Goal: Transaction & Acquisition: Purchase product/service

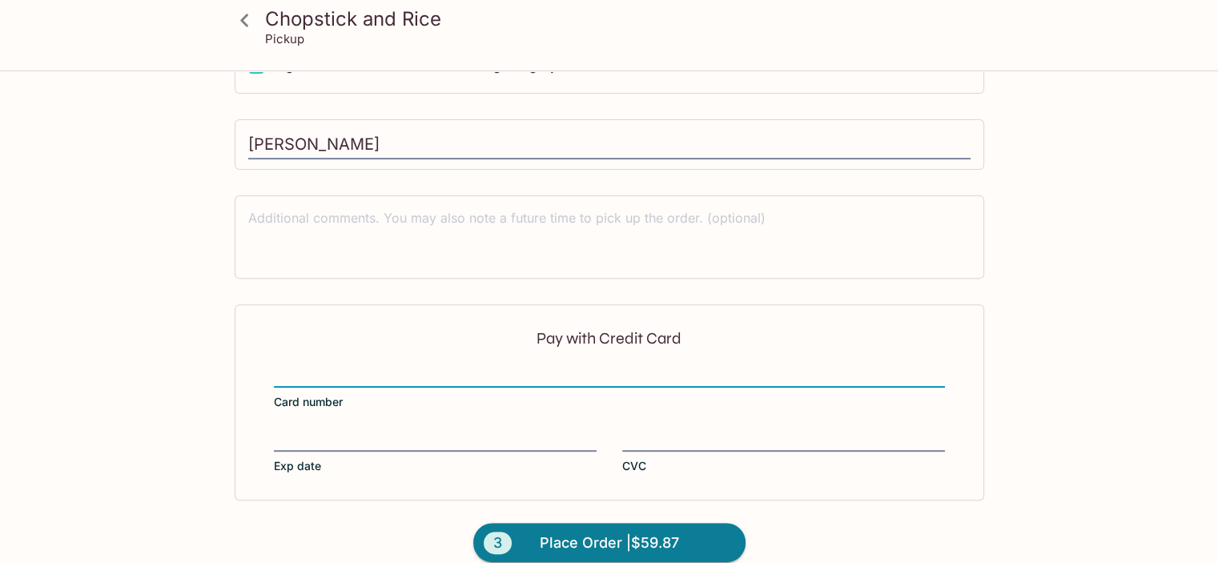
scroll to position [523, 0]
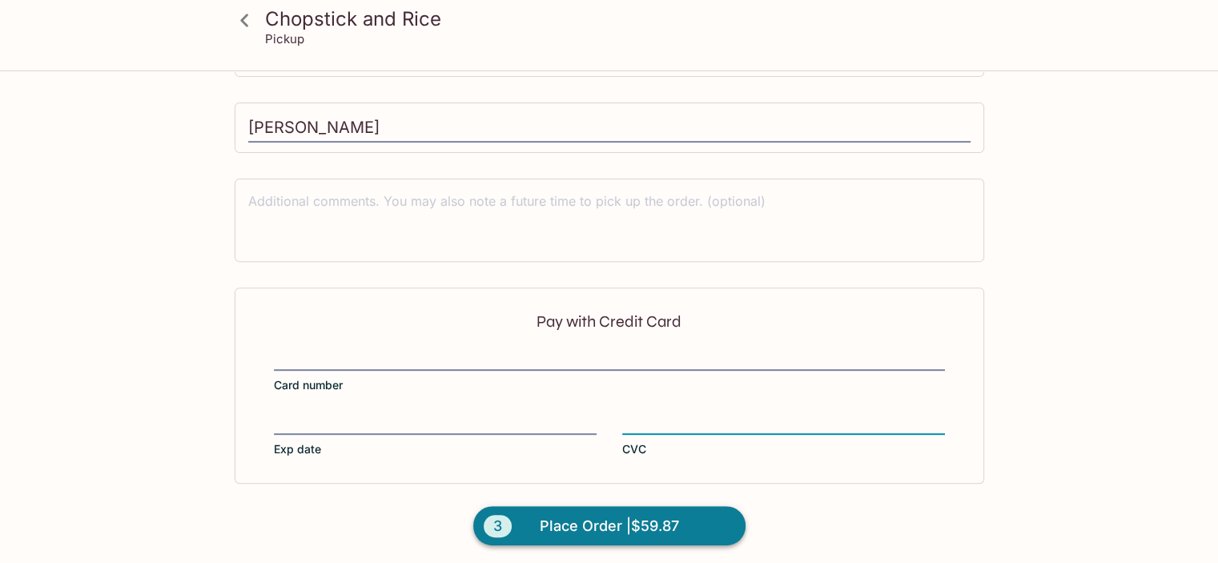
click at [585, 516] on span "Place Order | $59.87" at bounding box center [609, 526] width 139 height 26
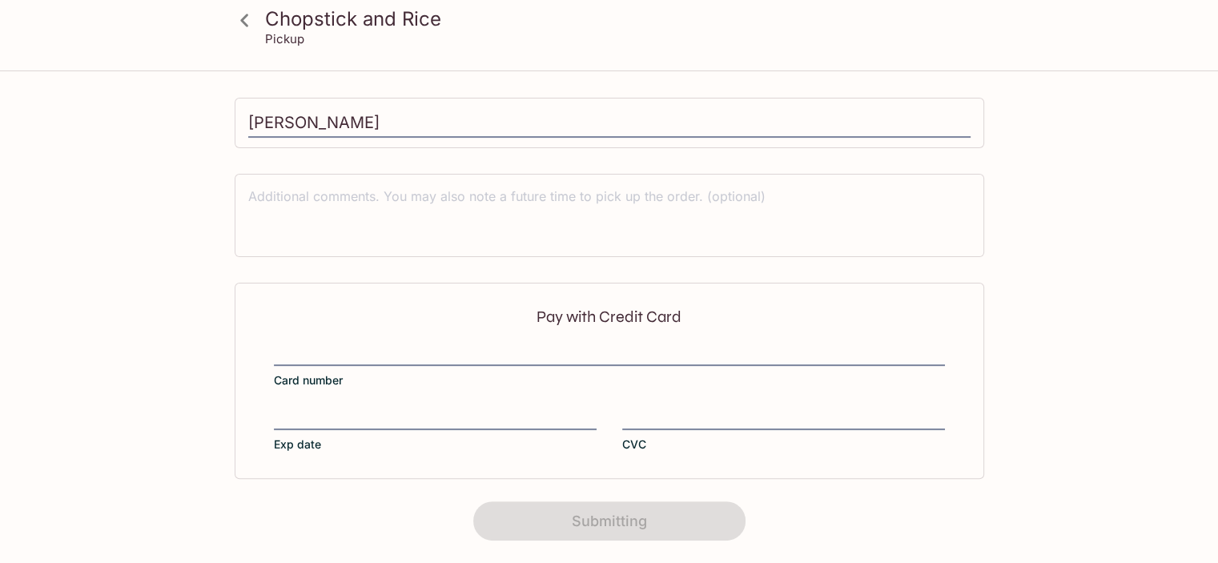
scroll to position [364, 0]
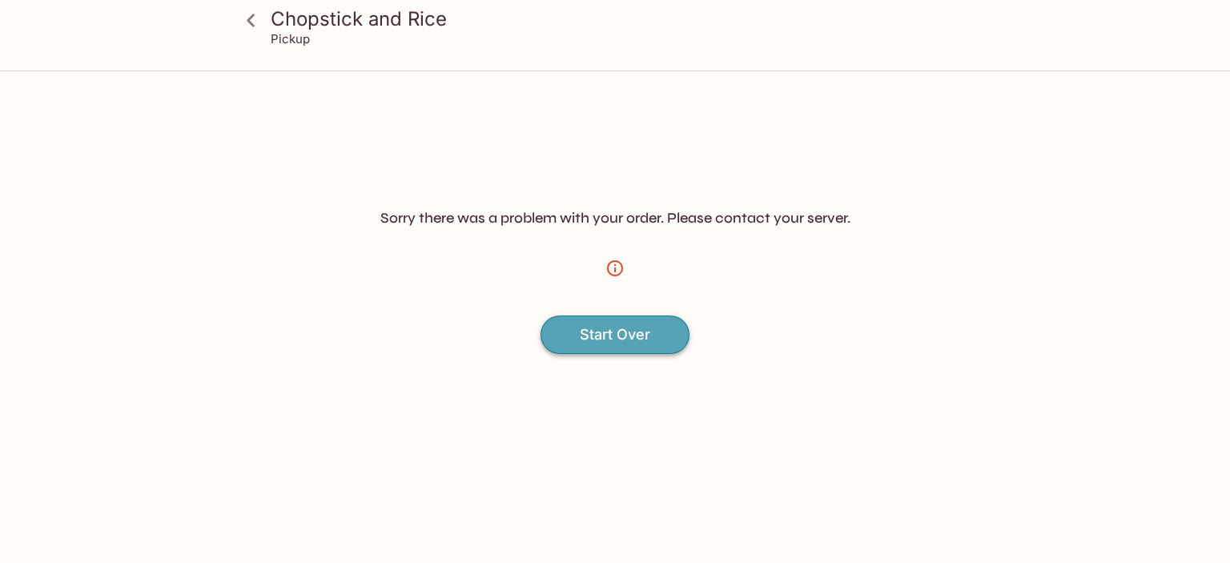
click at [623, 333] on h4 "Start Over" at bounding box center [615, 335] width 70 height 18
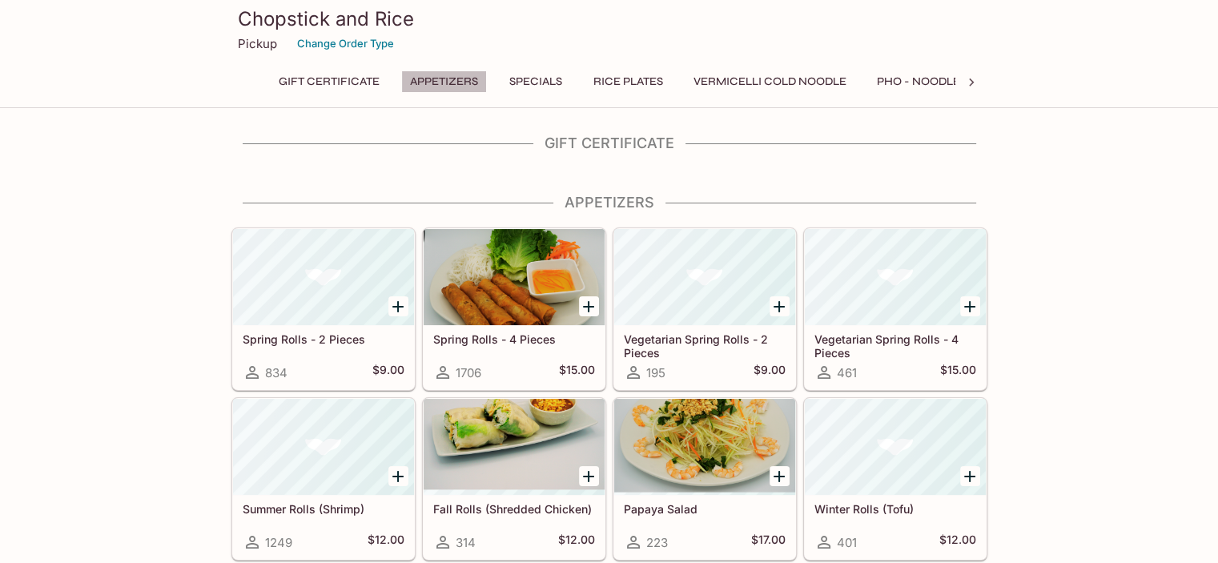
click at [459, 79] on button "Appetizers" at bounding box center [444, 81] width 86 height 22
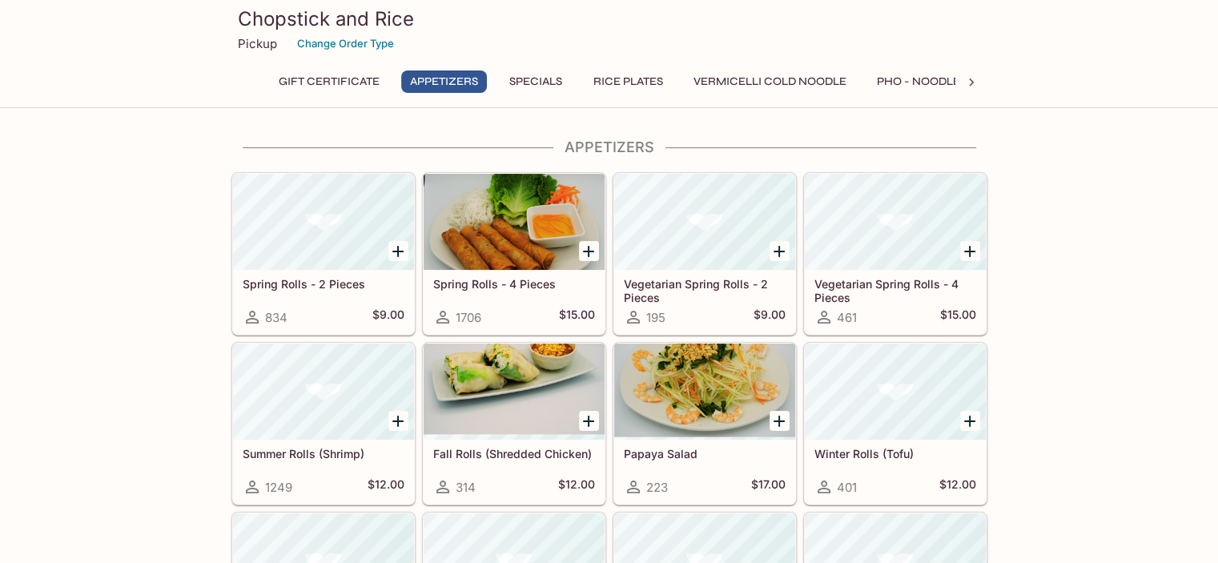
scroll to position [58, 0]
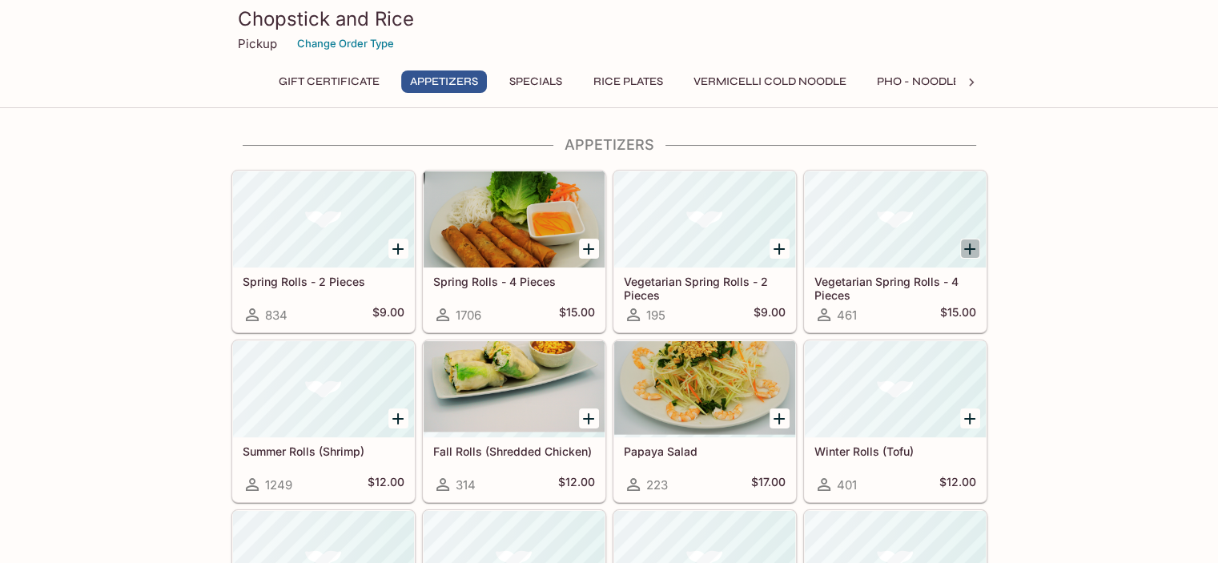
click at [973, 243] on icon "Add Vegetarian Spring Rolls - 4 Pieces" at bounding box center [969, 248] width 19 height 19
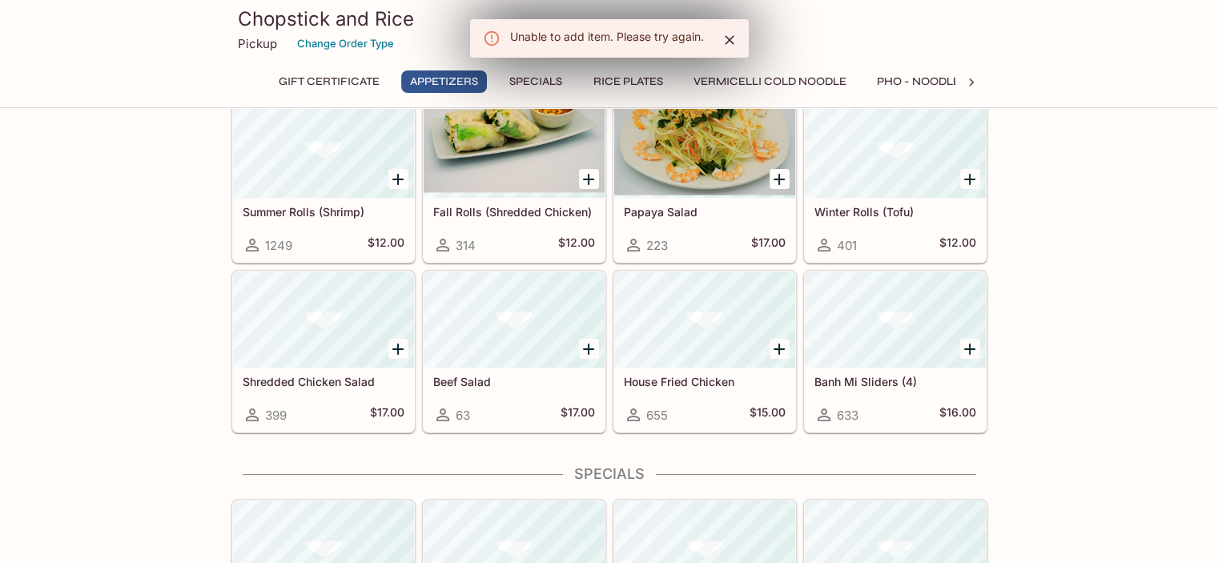
scroll to position [303, 0]
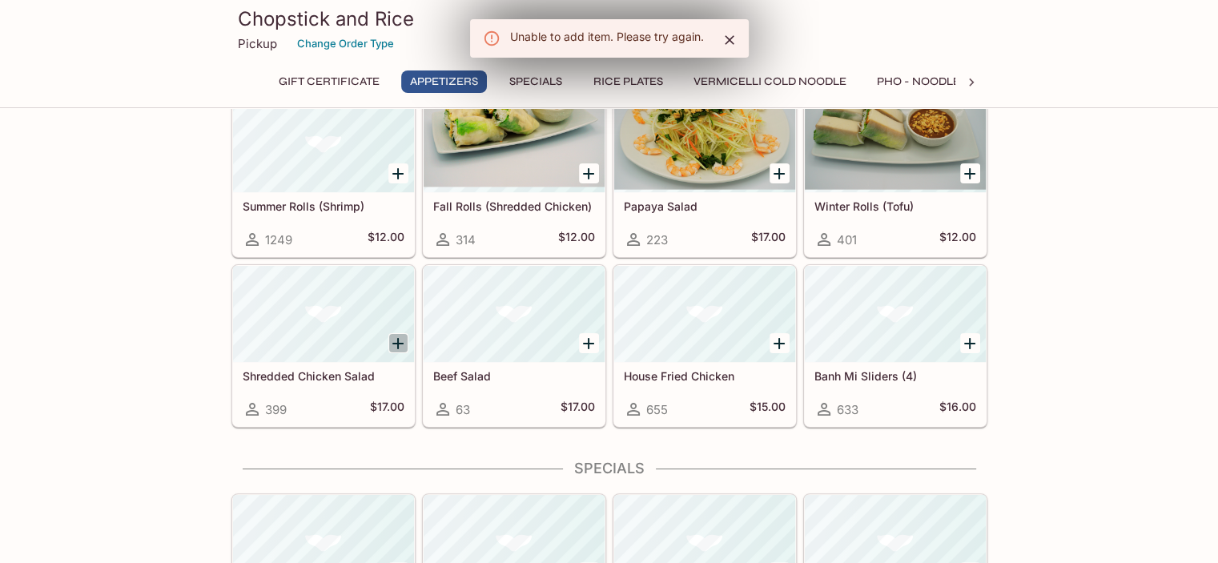
click at [400, 339] on icon "Add Shredded Chicken Salad" at bounding box center [397, 343] width 19 height 19
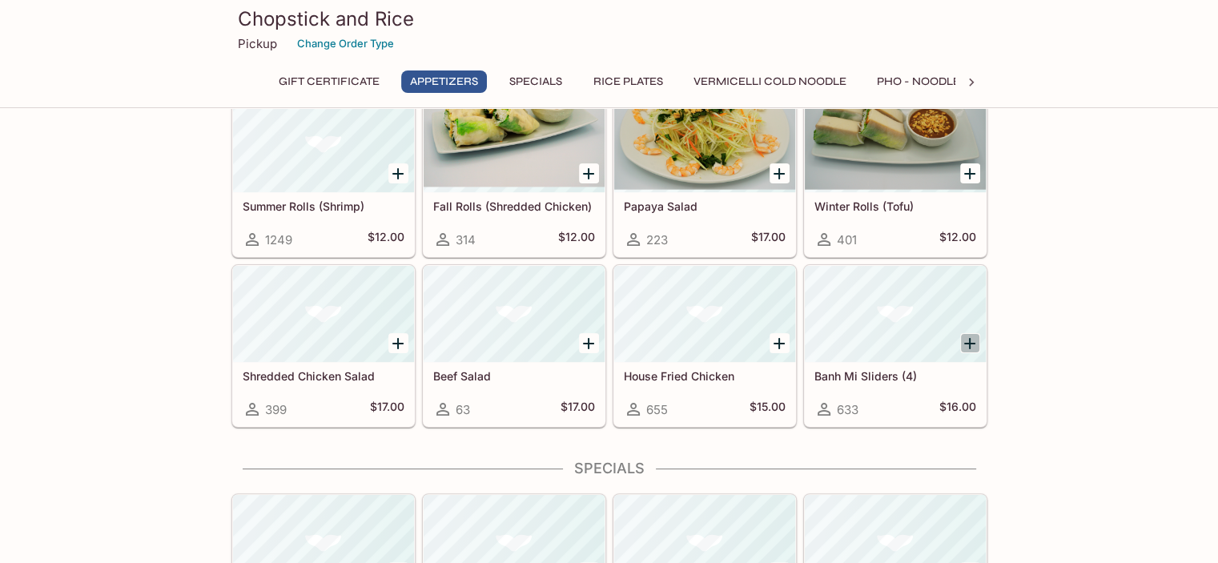
click at [972, 339] on icon "Add Banh Mi Sliders (4)" at bounding box center [969, 343] width 19 height 19
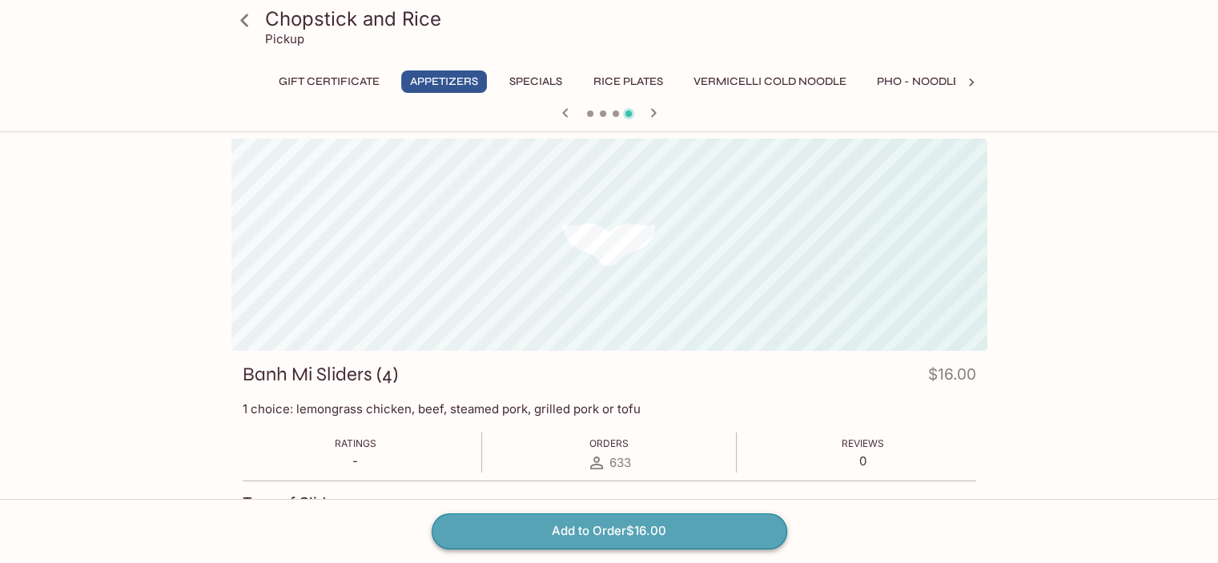
click at [605, 528] on button "Add to Order $16.00" at bounding box center [610, 530] width 356 height 35
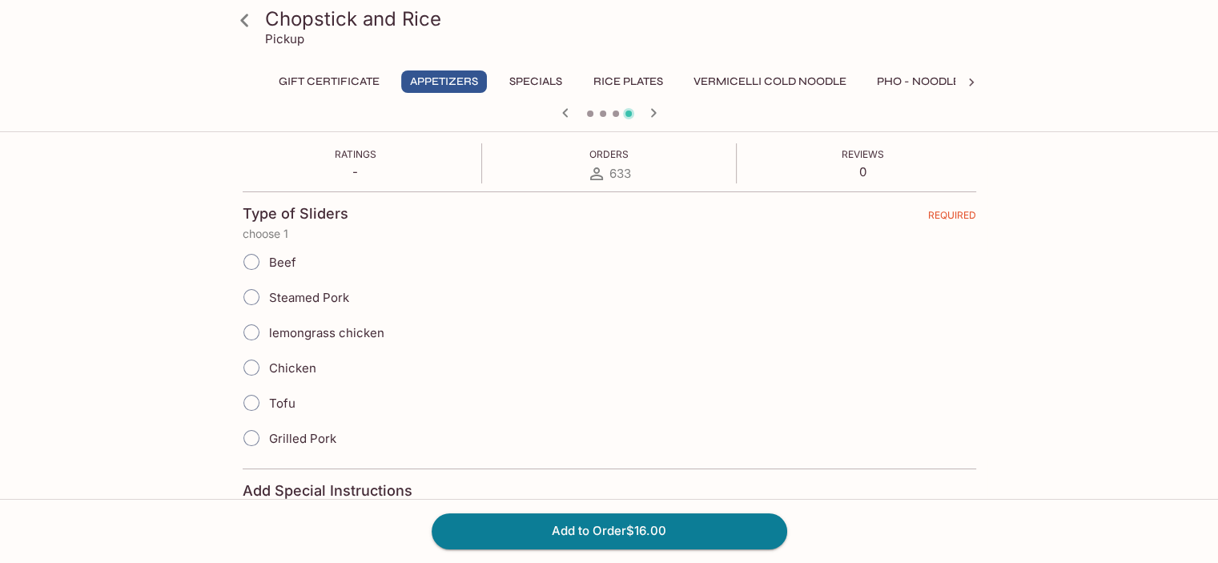
scroll to position [241, 0]
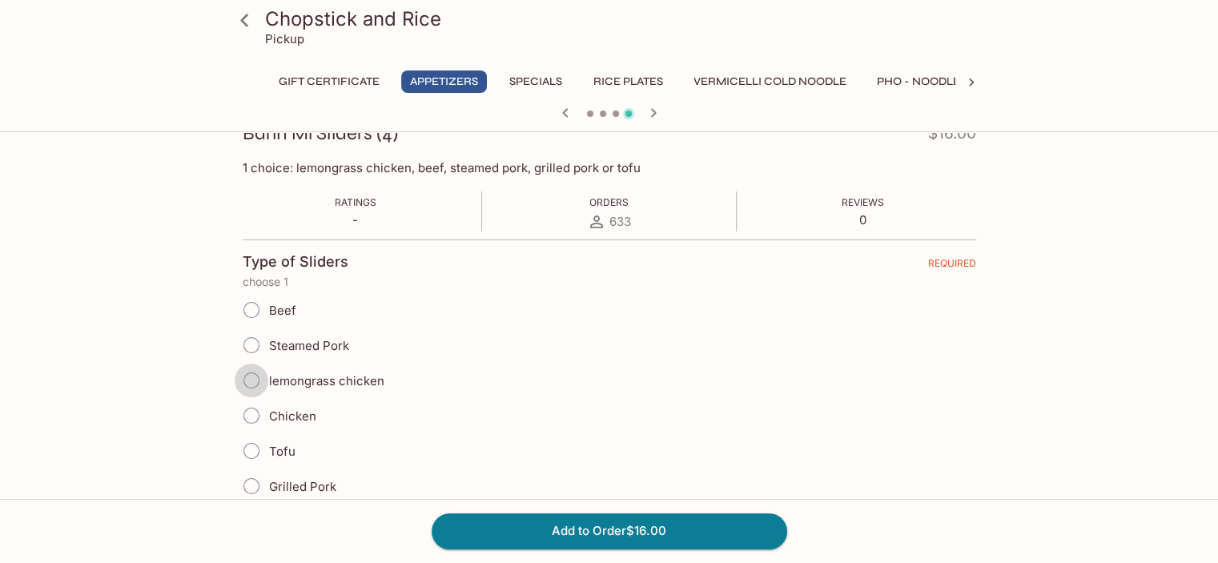
click at [250, 377] on input "lemongrass chicken" at bounding box center [252, 381] width 34 height 34
radio input "true"
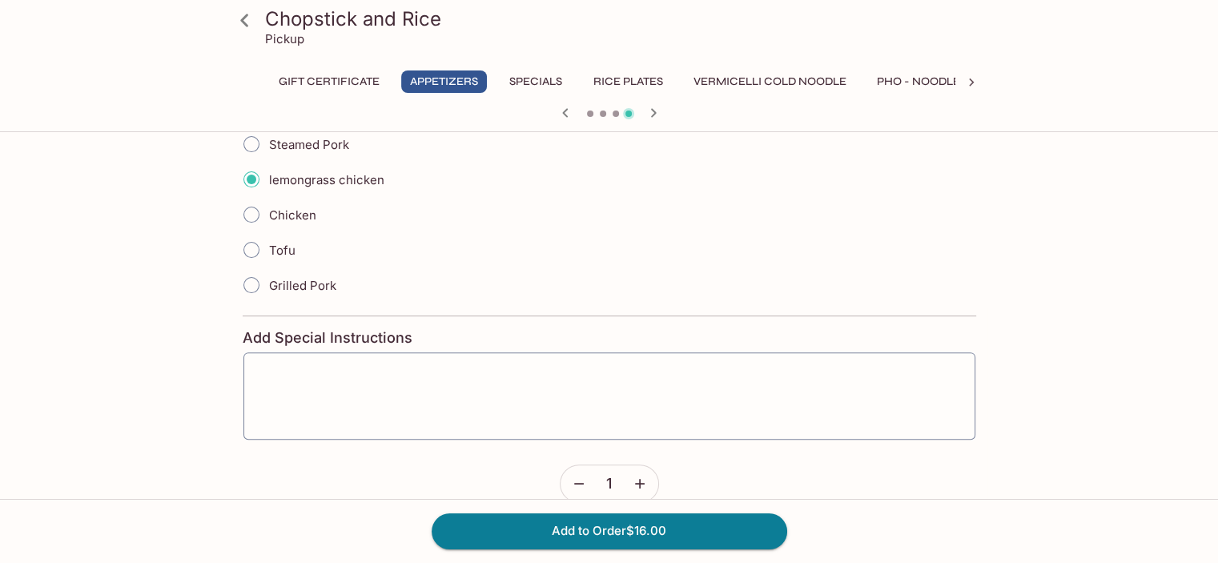
scroll to position [467, 0]
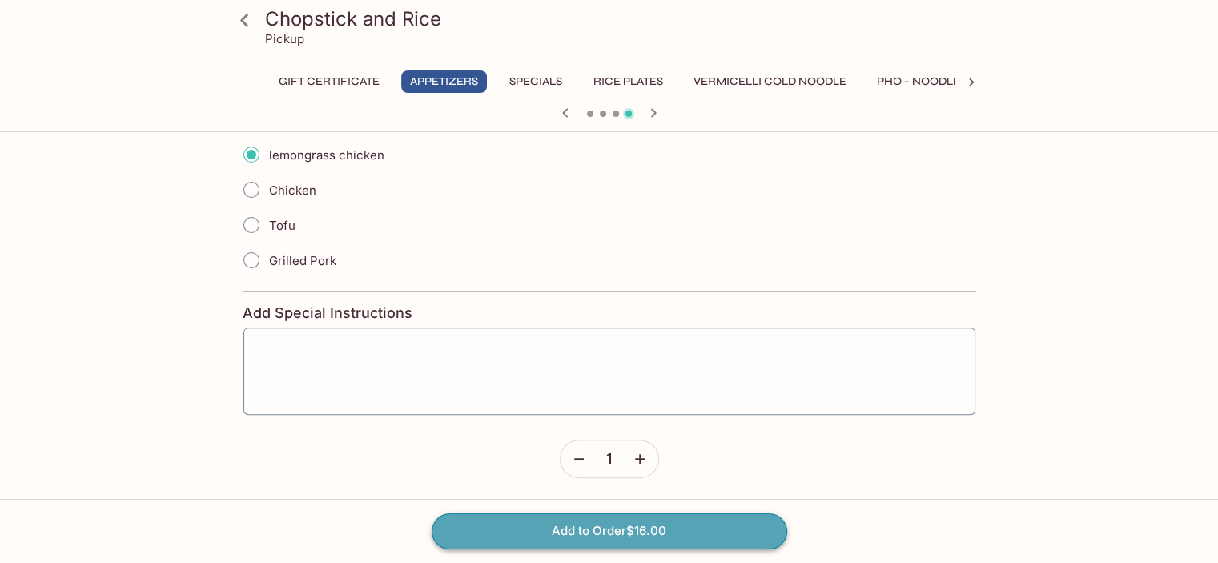
click at [587, 530] on button "Add to Order $16.00" at bounding box center [610, 530] width 356 height 35
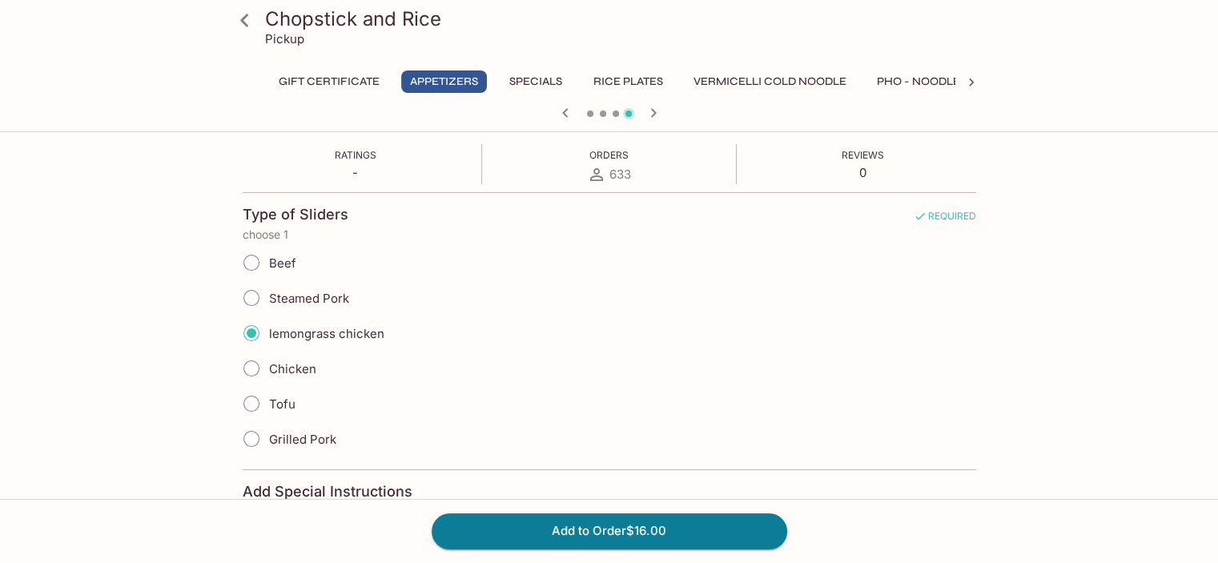
scroll to position [0, 0]
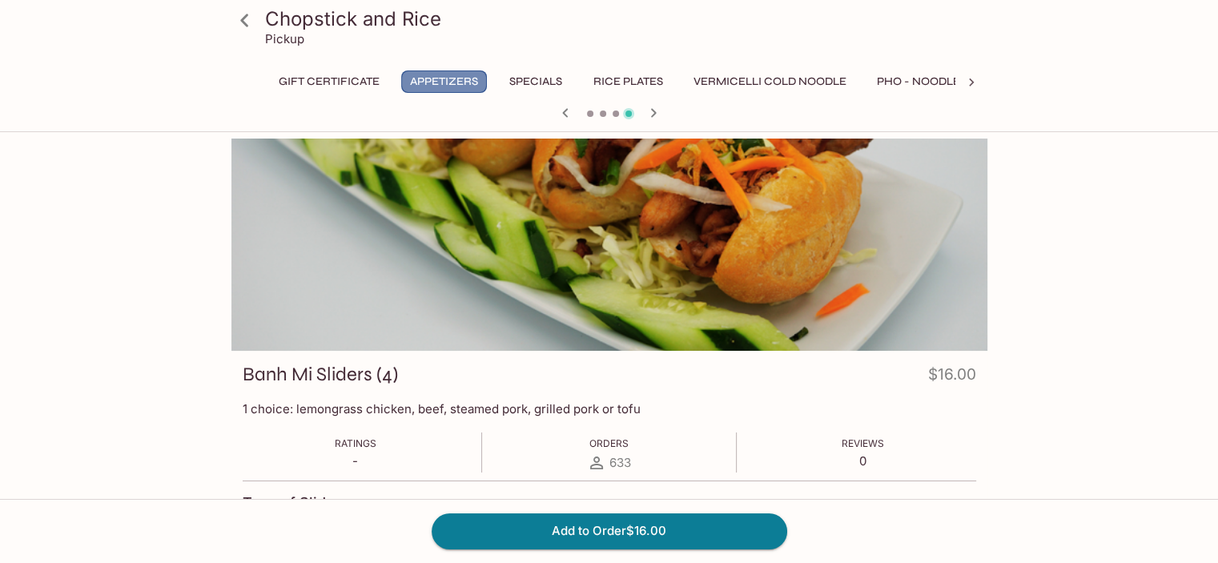
click at [461, 78] on button "Appetizers" at bounding box center [444, 81] width 86 height 22
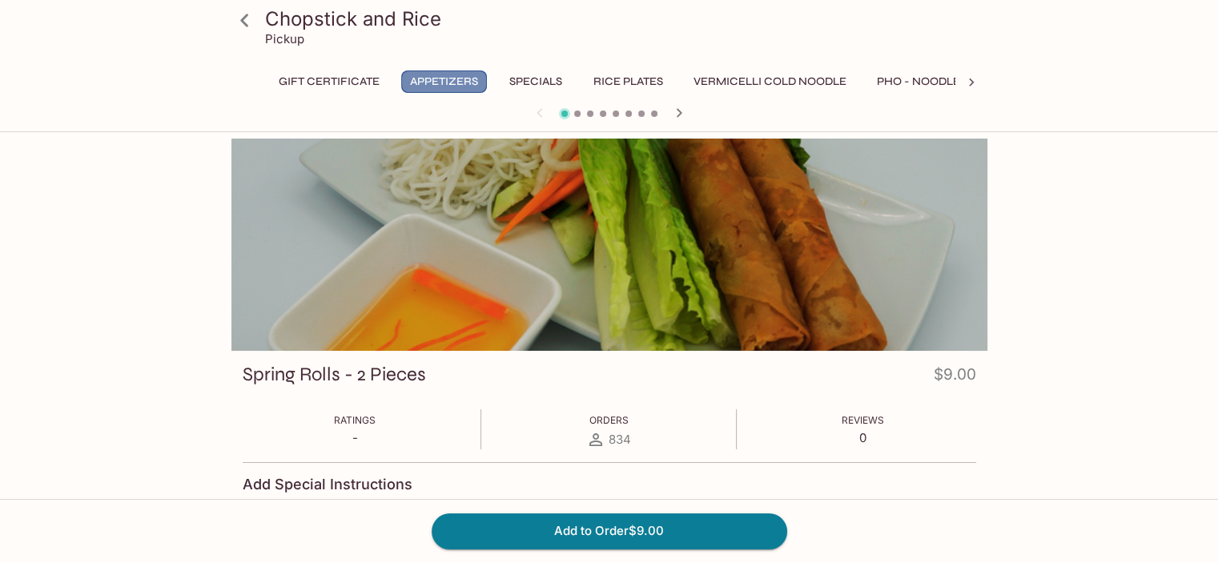
click at [455, 78] on button "Appetizers" at bounding box center [444, 81] width 86 height 22
click at [244, 15] on icon at bounding box center [244, 20] width 8 height 13
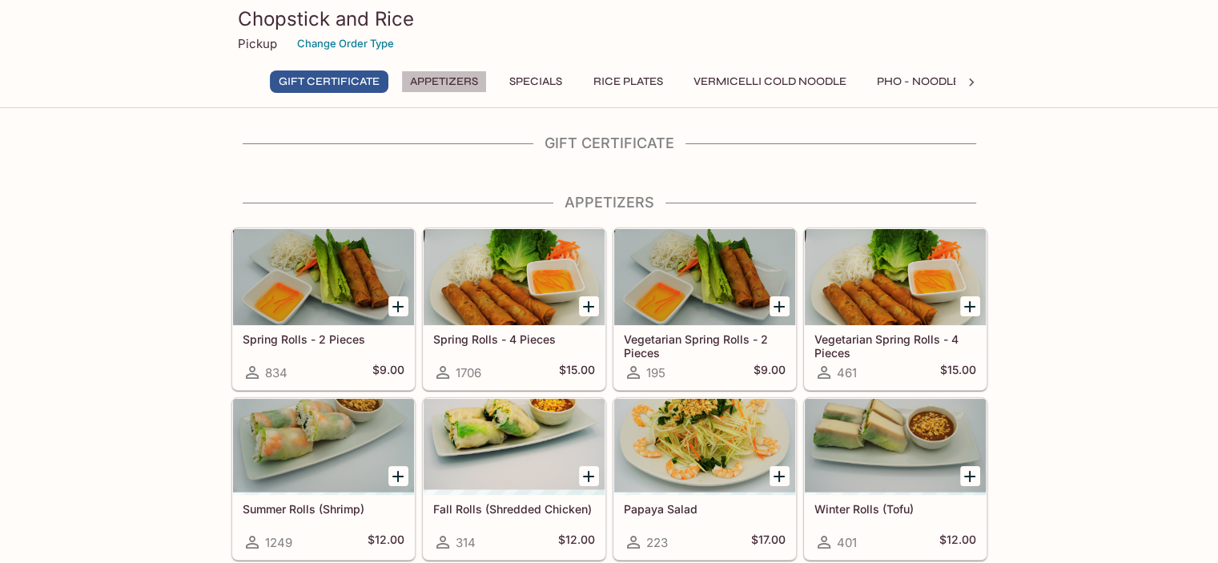
click at [447, 78] on button "Appetizers" at bounding box center [444, 81] width 86 height 22
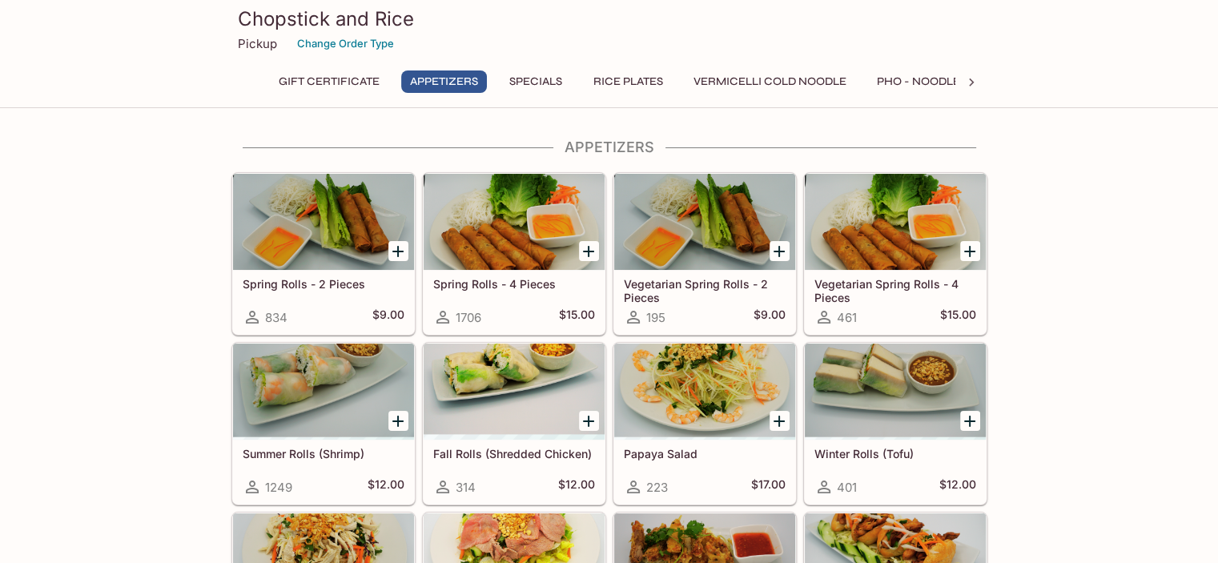
scroll to position [58, 0]
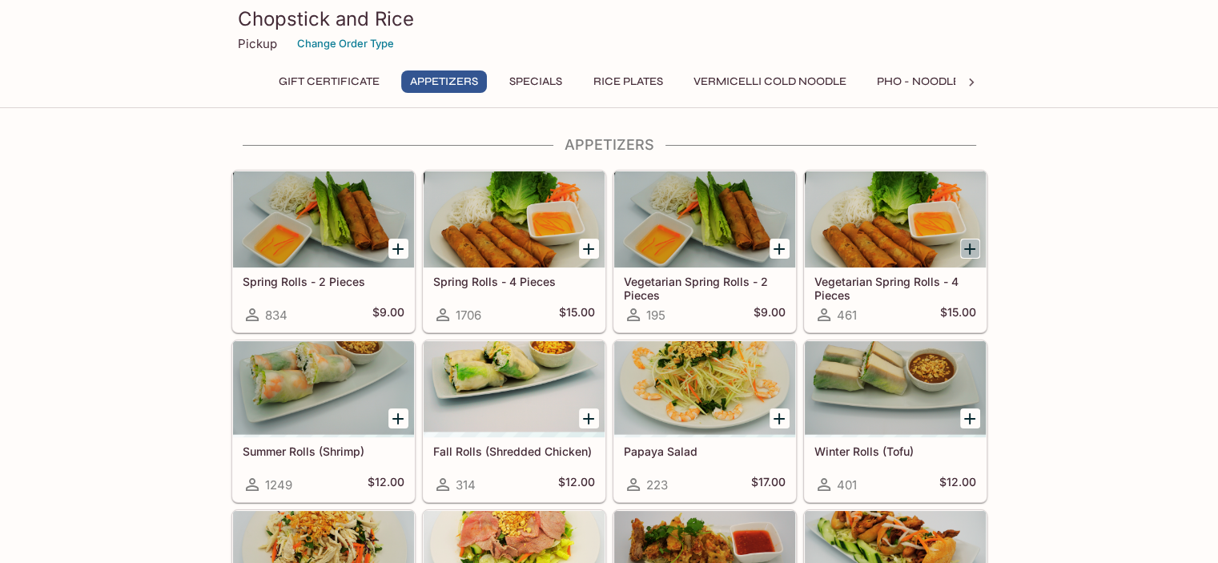
click at [972, 244] on icon "Add Vegetarian Spring Rolls - 4 Pieces" at bounding box center [969, 248] width 19 height 19
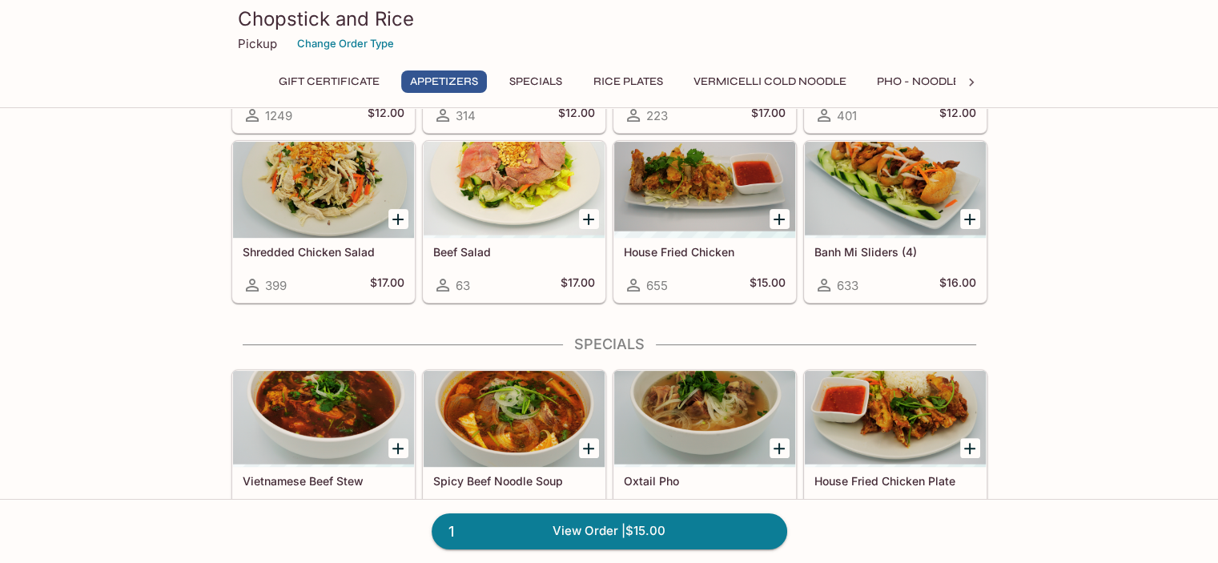
scroll to position [432, 0]
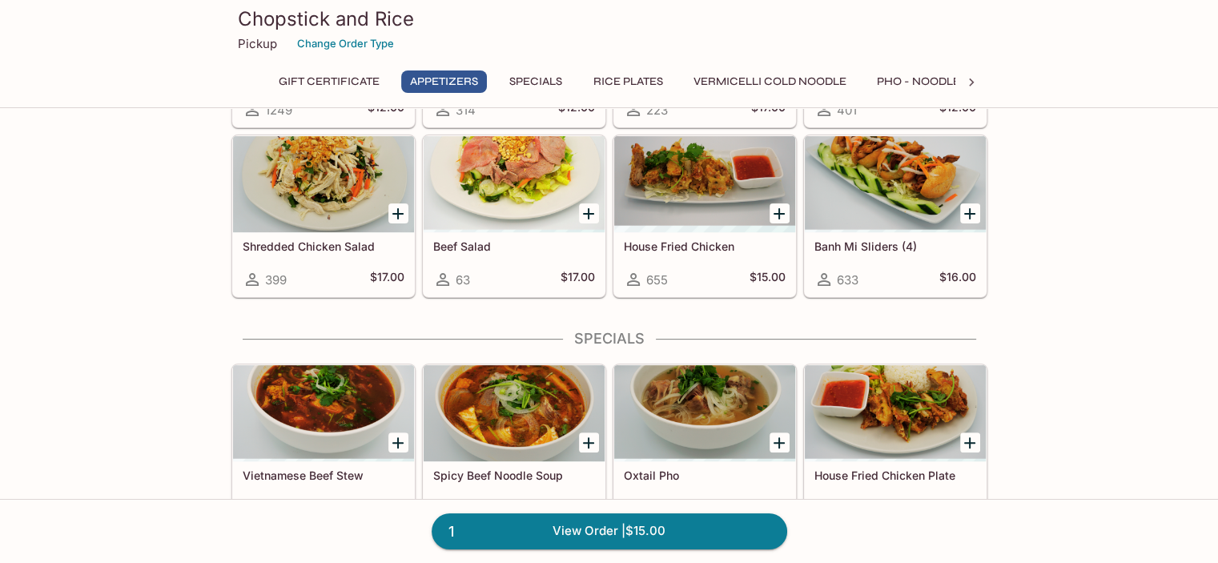
click at [399, 207] on icon "Add Shredded Chicken Salad" at bounding box center [397, 213] width 19 height 19
click at [969, 208] on icon "Add Banh Mi Sliders (4)" at bounding box center [969, 213] width 11 height 11
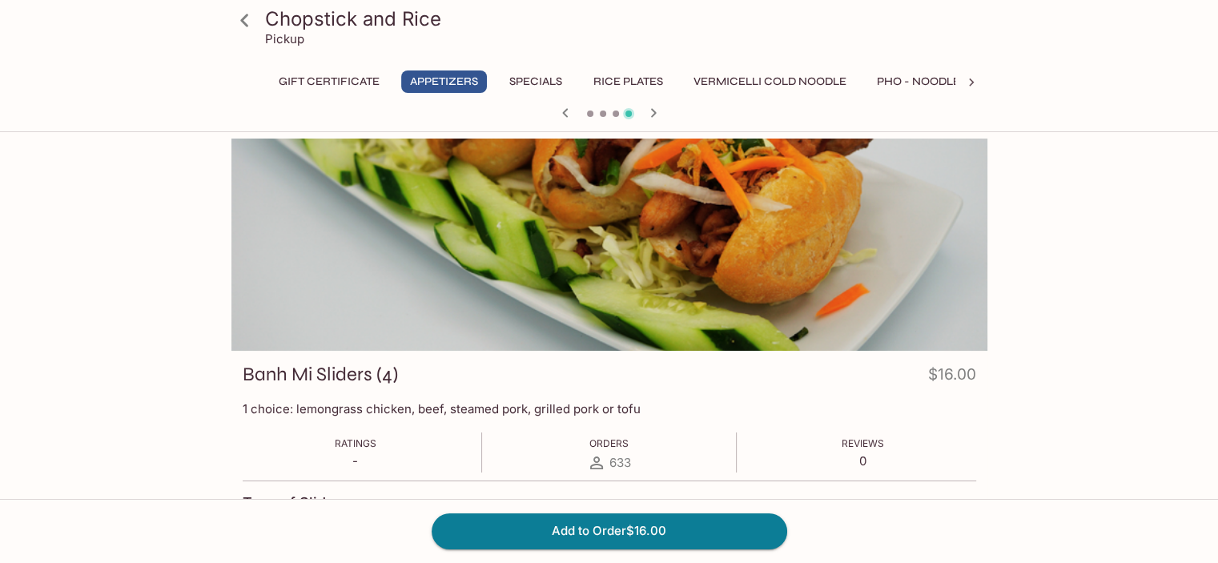
click at [969, 207] on div at bounding box center [609, 245] width 756 height 212
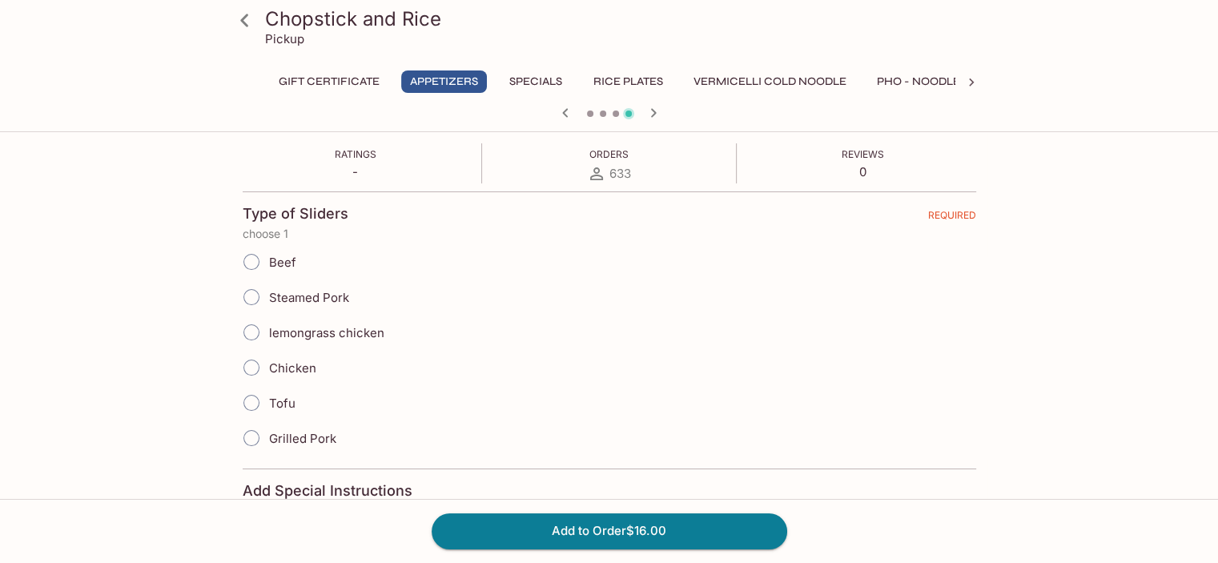
scroll to position [298, 0]
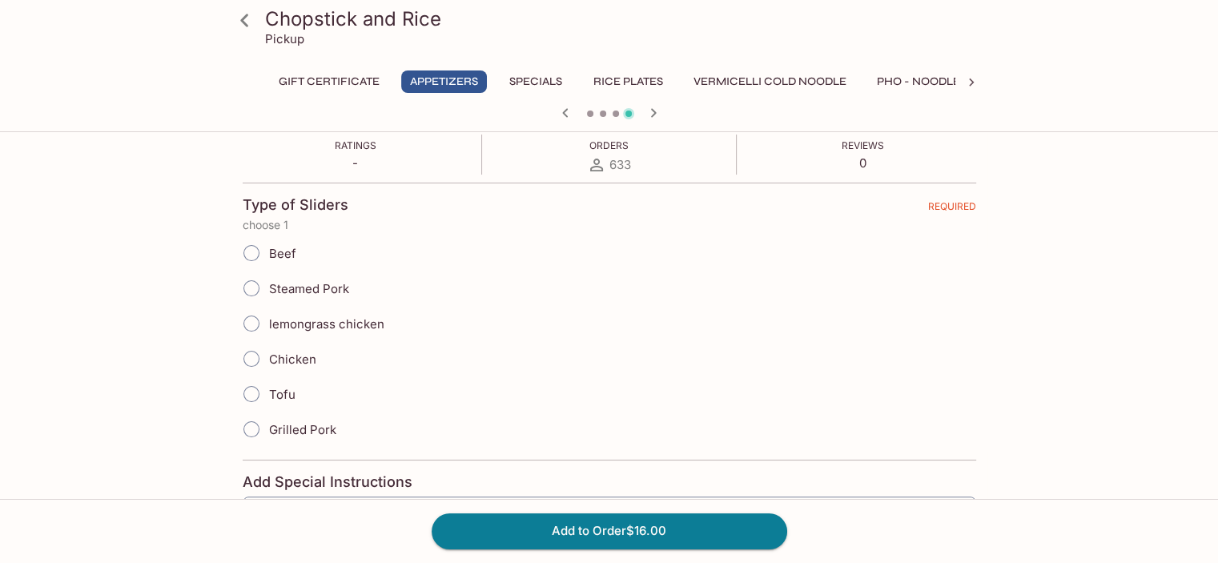
click at [251, 319] on input "lemongrass chicken" at bounding box center [252, 324] width 34 height 34
radio input "true"
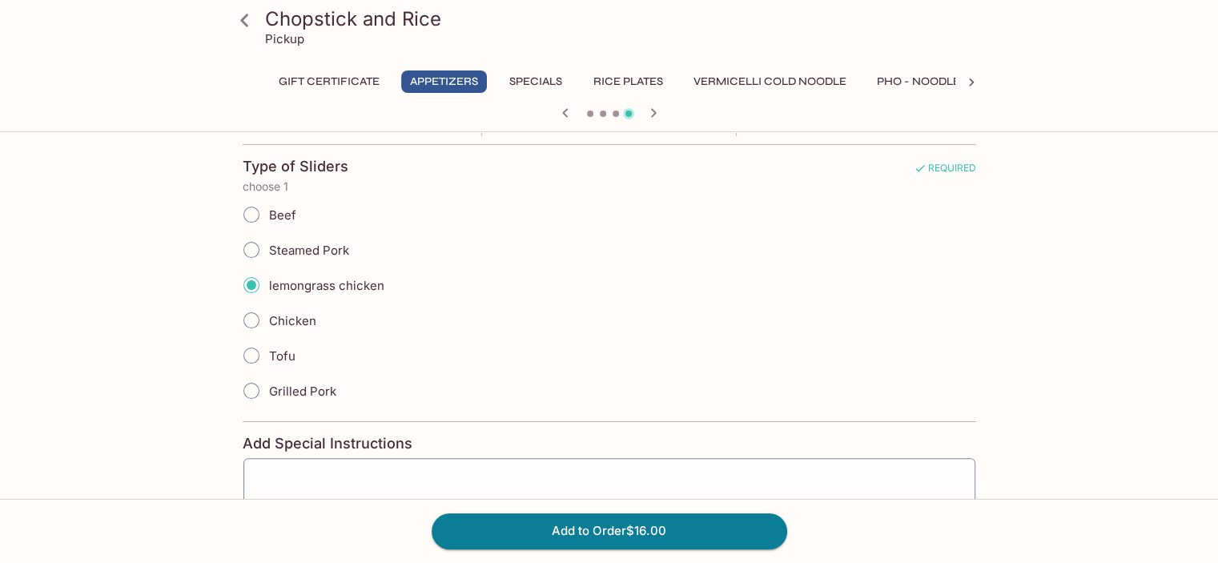
scroll to position [467, 0]
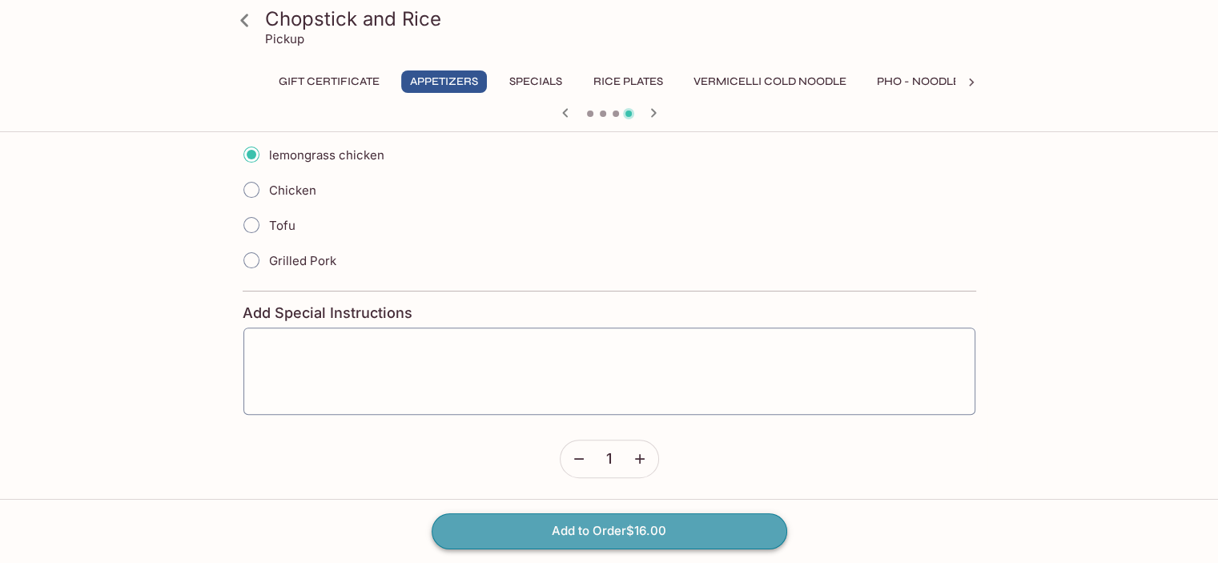
click at [593, 525] on button "Add to Order $16.00" at bounding box center [610, 530] width 356 height 35
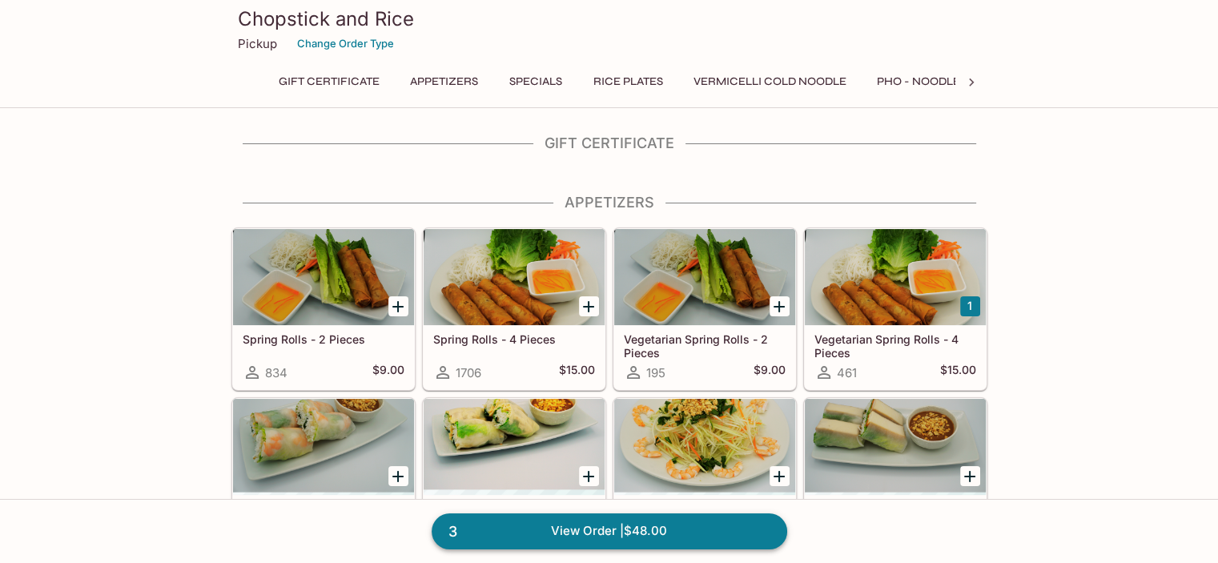
click at [618, 527] on link "3 View Order | $48.00" at bounding box center [610, 530] width 356 height 35
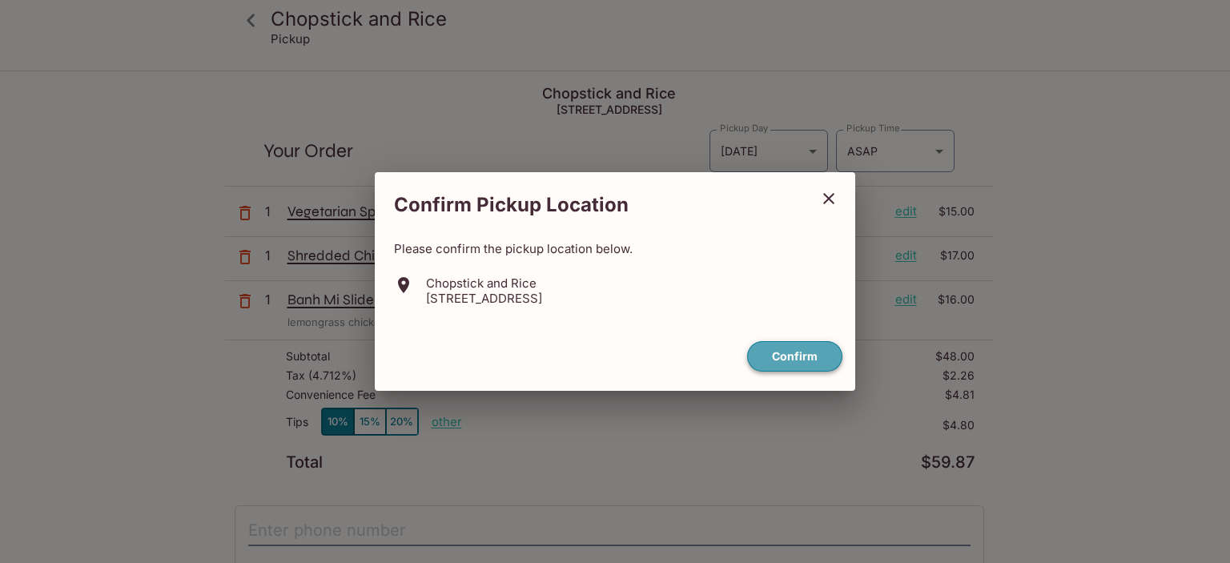
click at [797, 352] on button "Confirm" at bounding box center [794, 356] width 95 height 31
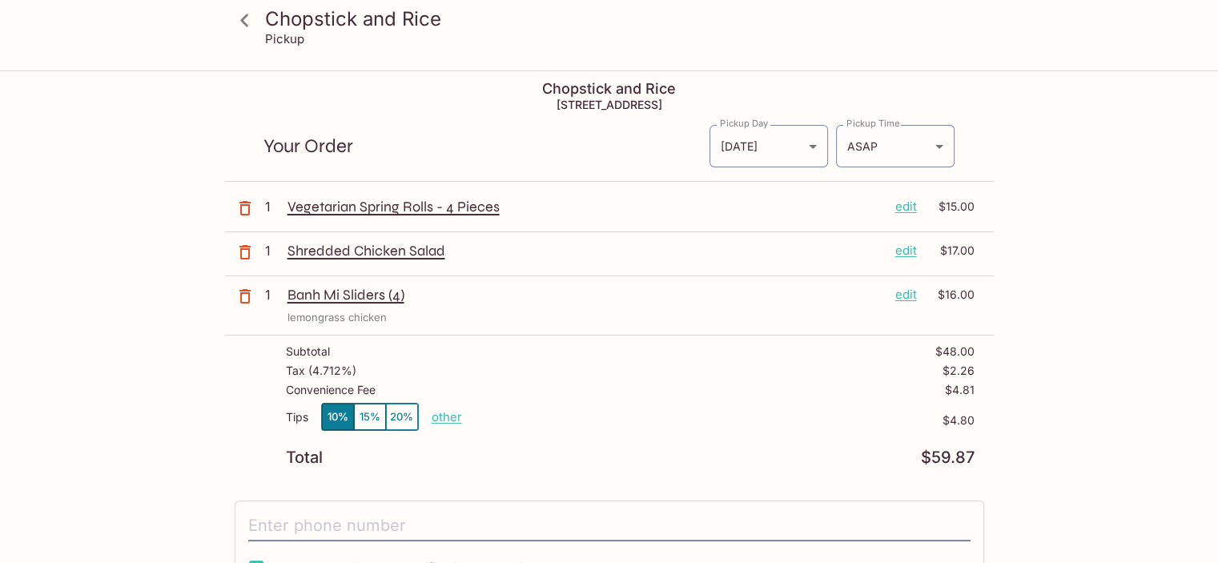
scroll to position [7, 0]
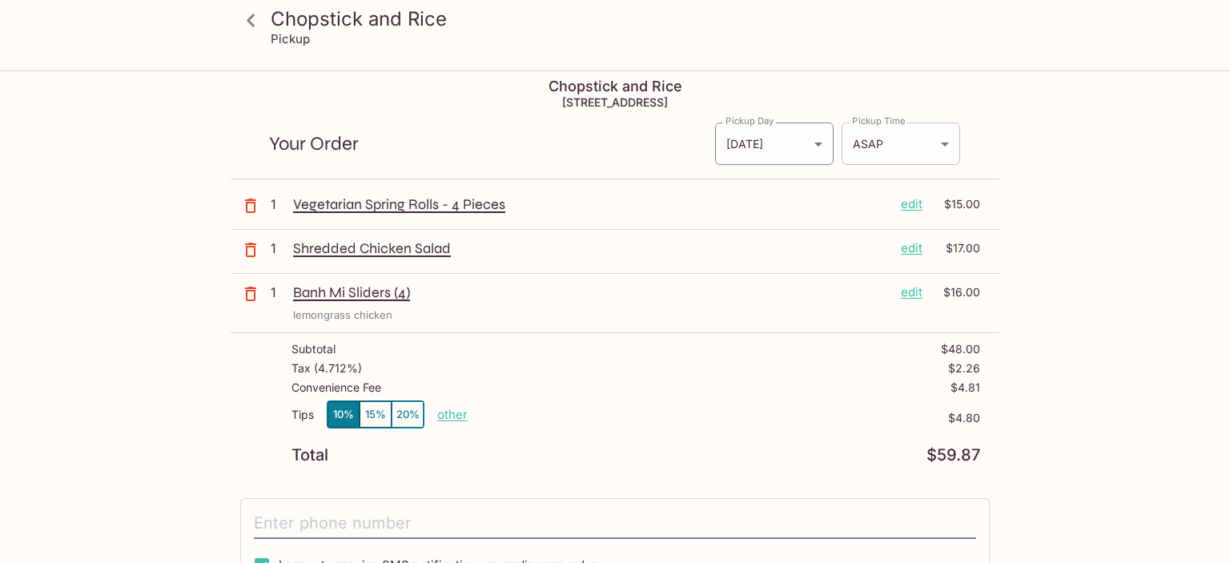
click at [938, 138] on body "Chopstick and Rice Pickup Chopstick and Rice [STREET_ADDRESS] Your Order Pickup…" at bounding box center [615, 346] width 1230 height 563
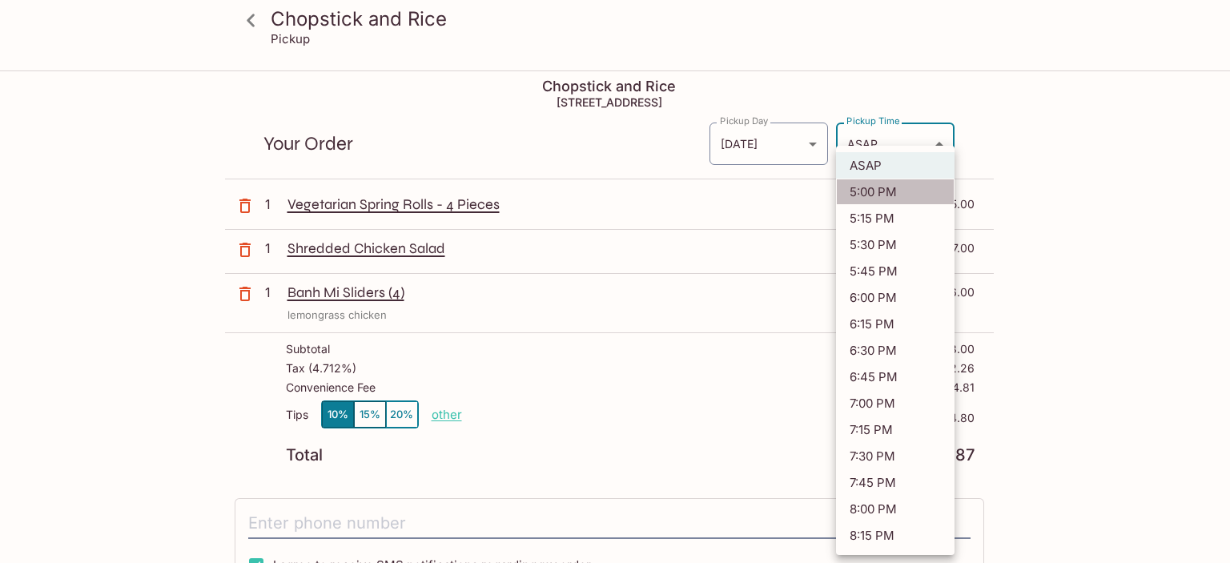
click at [874, 193] on li "5:00 PM" at bounding box center [895, 192] width 119 height 26
type input "[DATE]T03:00:38.000000Z"
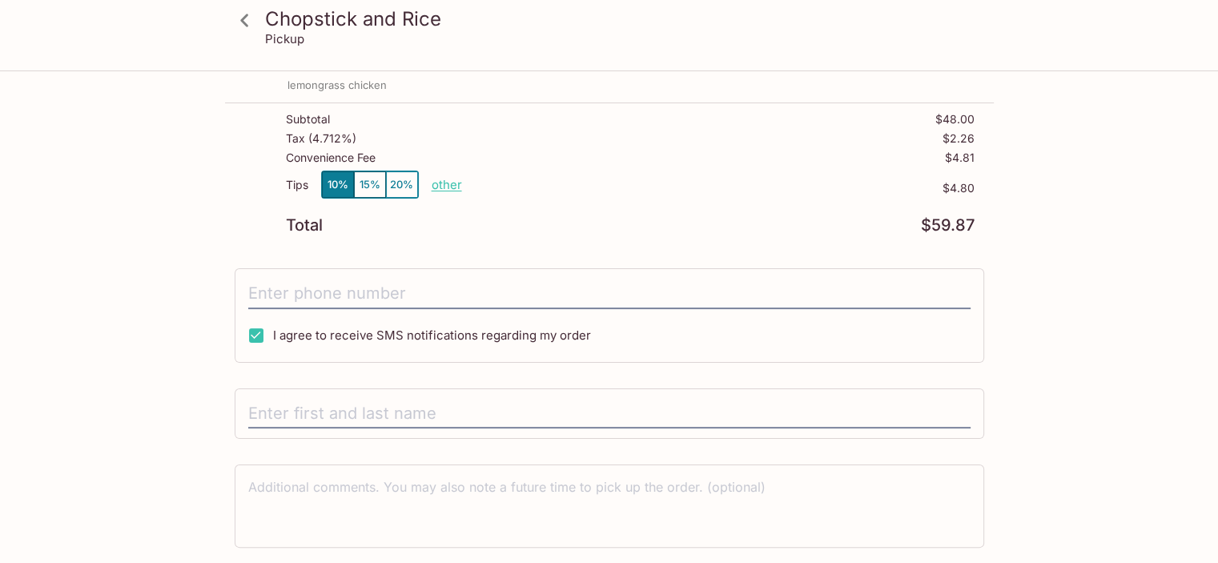
scroll to position [283, 0]
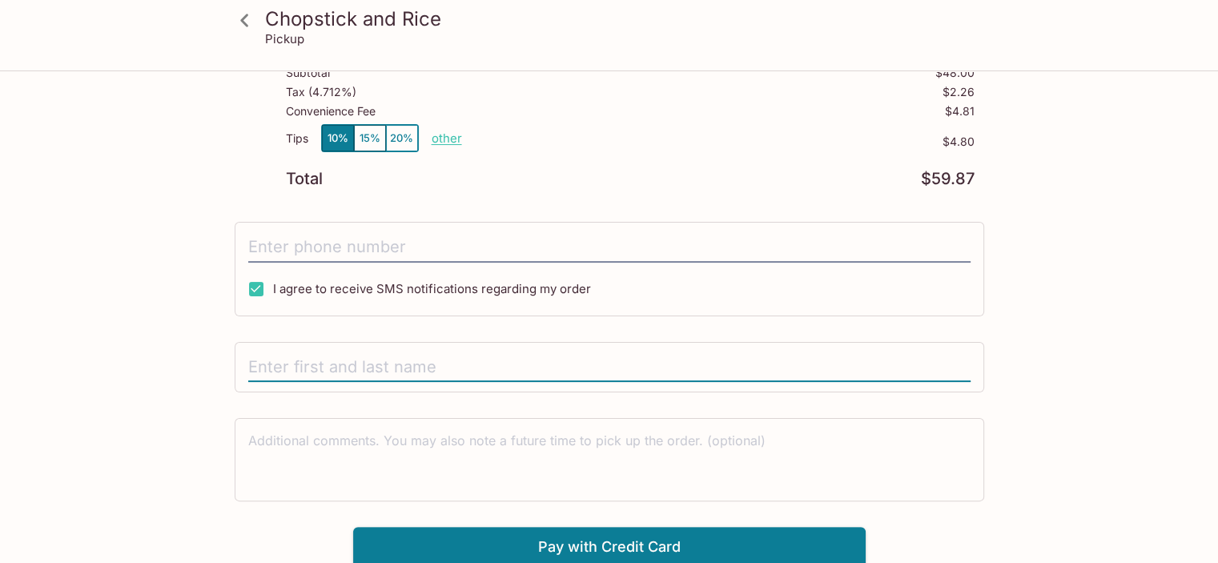
click at [410, 361] on input "text" at bounding box center [609, 367] width 722 height 30
type input "[PERSON_NAME]"
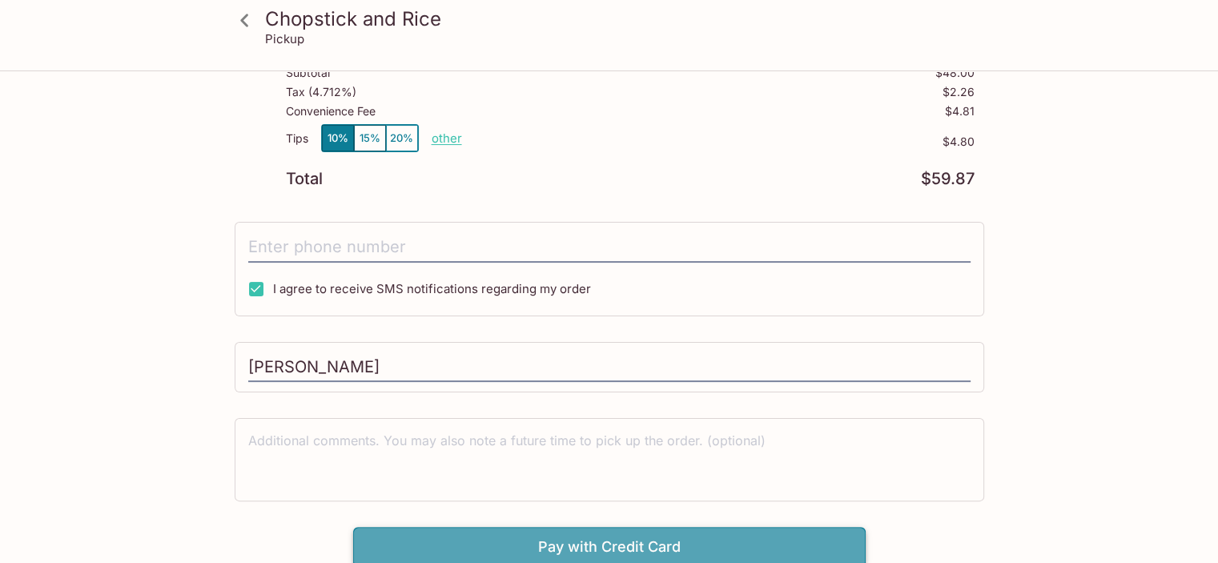
click at [608, 534] on button "Pay with Credit Card" at bounding box center [609, 547] width 512 height 40
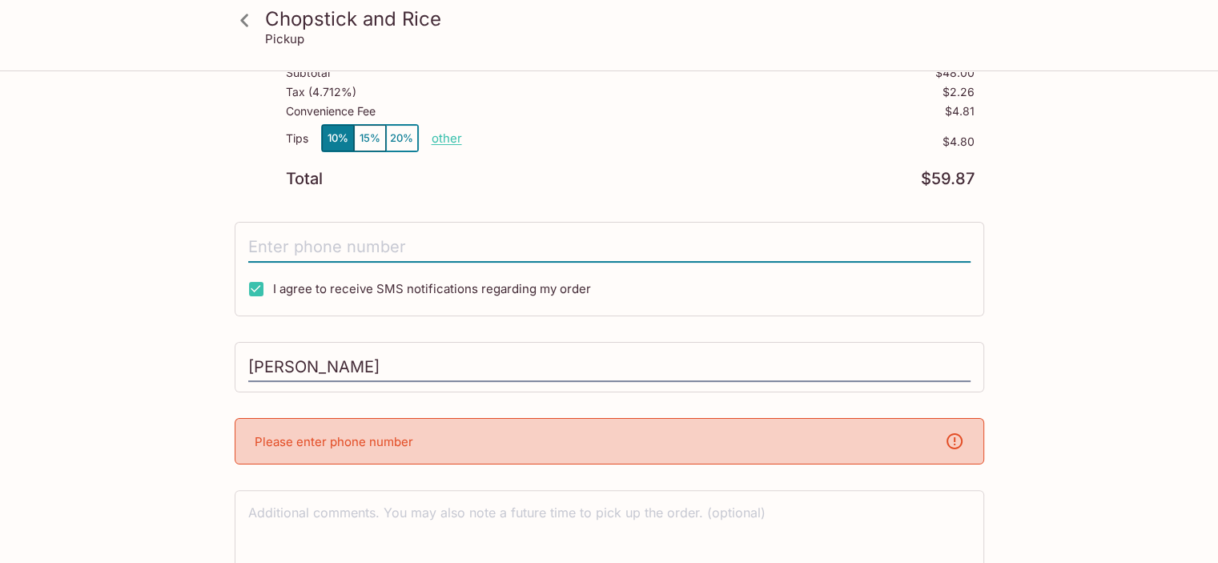
click at [335, 239] on input "tel" at bounding box center [609, 247] width 722 height 30
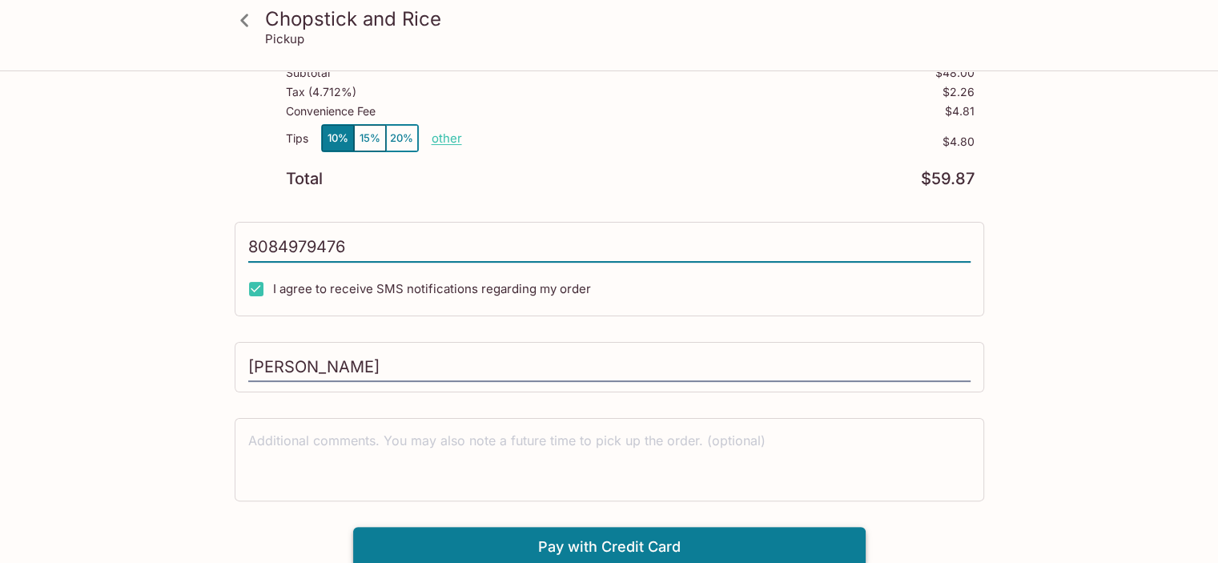
click at [631, 544] on button "Pay with Credit Card" at bounding box center [609, 547] width 512 height 40
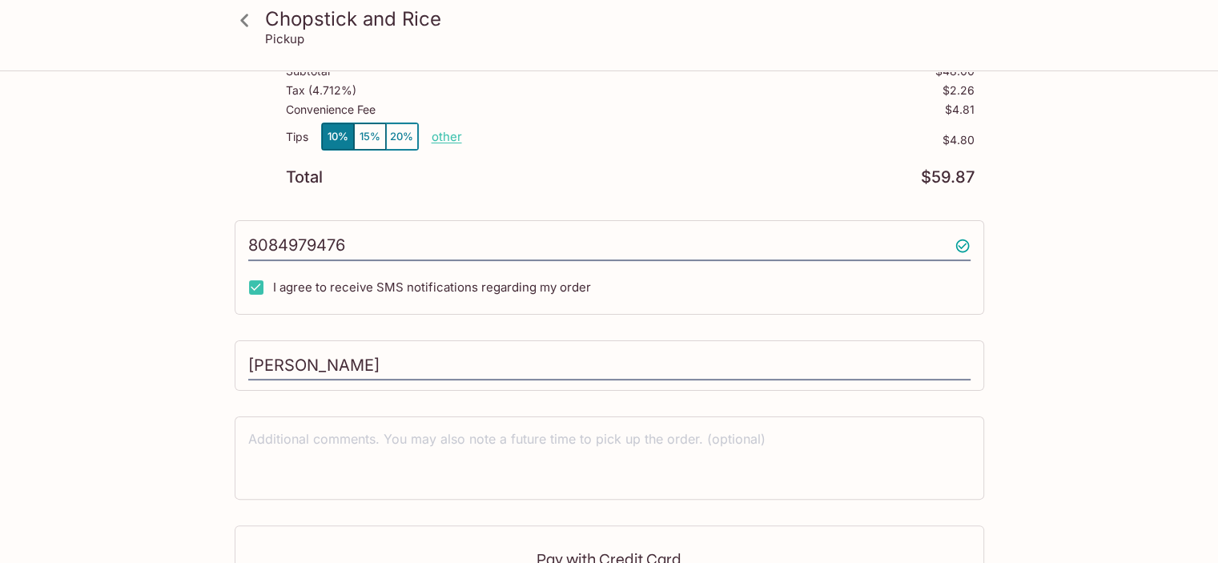
type input "[PHONE_NUMBER]"
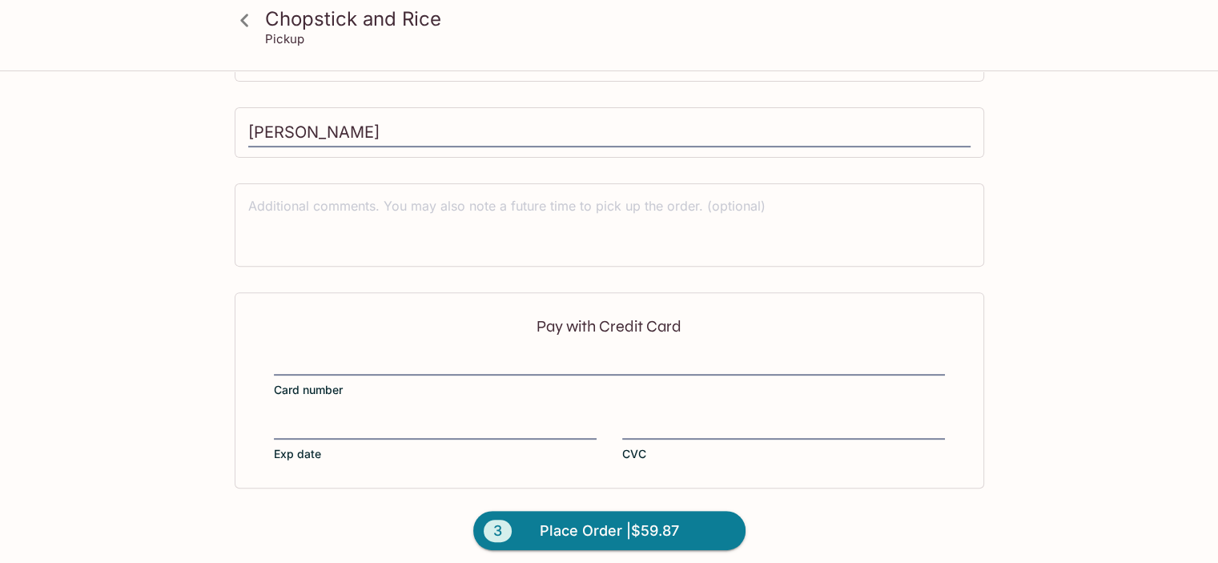
scroll to position [523, 0]
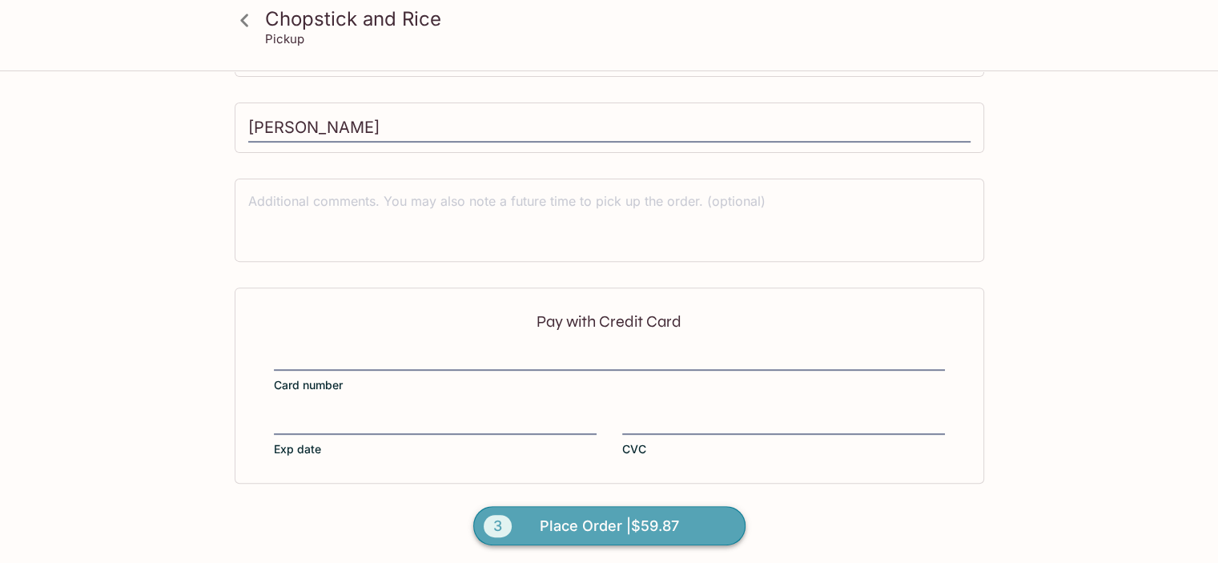
click at [589, 516] on span "Place Order | $59.87" at bounding box center [609, 526] width 139 height 26
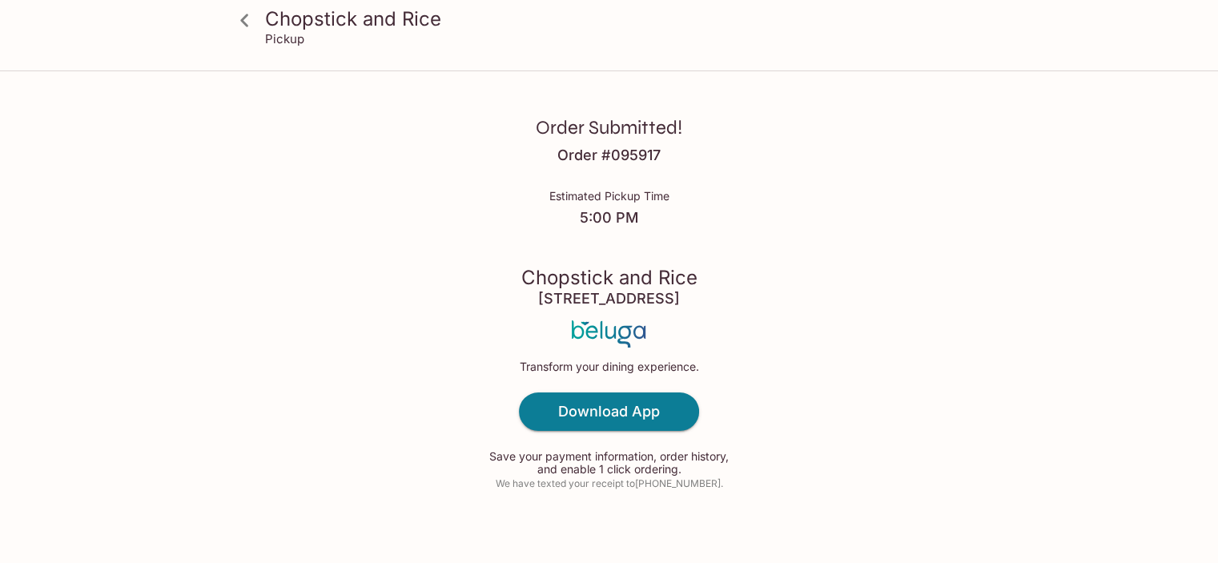
scroll to position [17, 0]
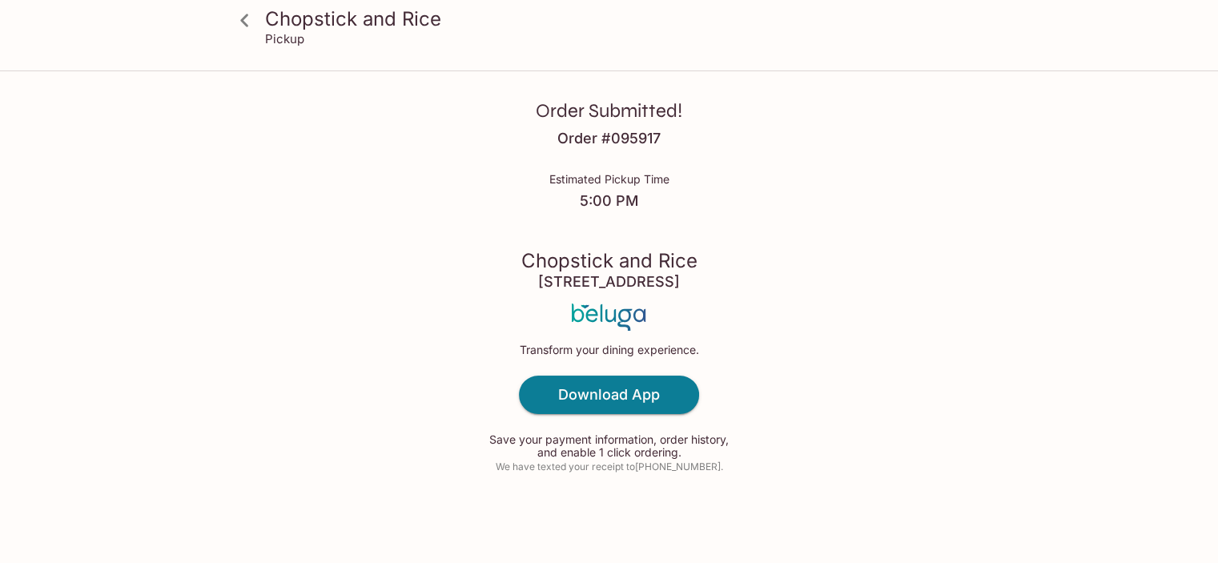
click at [246, 13] on icon at bounding box center [245, 20] width 28 height 28
